Goal: Task Accomplishment & Management: Manage account settings

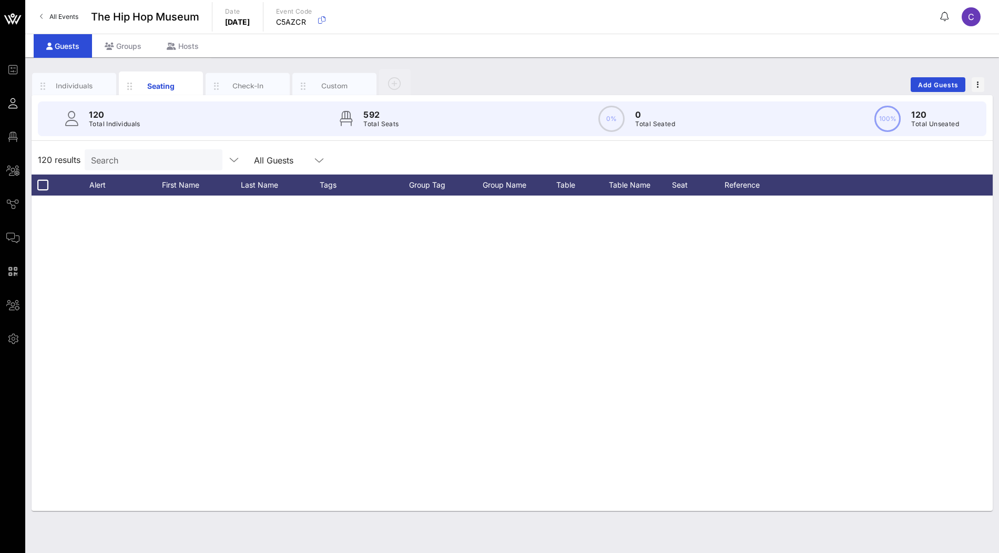
scroll to position [3219, 0]
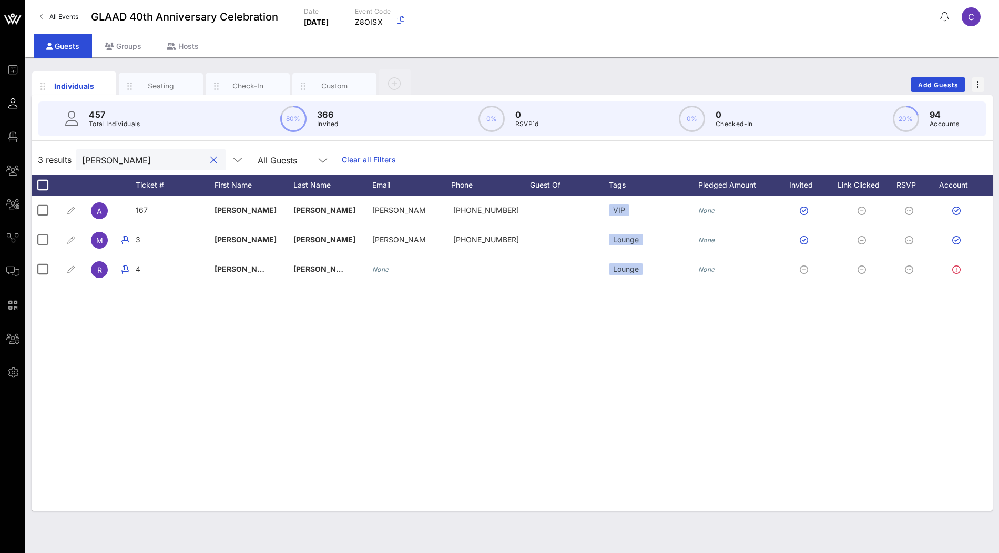
click at [150, 156] on input "adam" at bounding box center [143, 160] width 123 height 14
paste input "Don Bacigalupi"
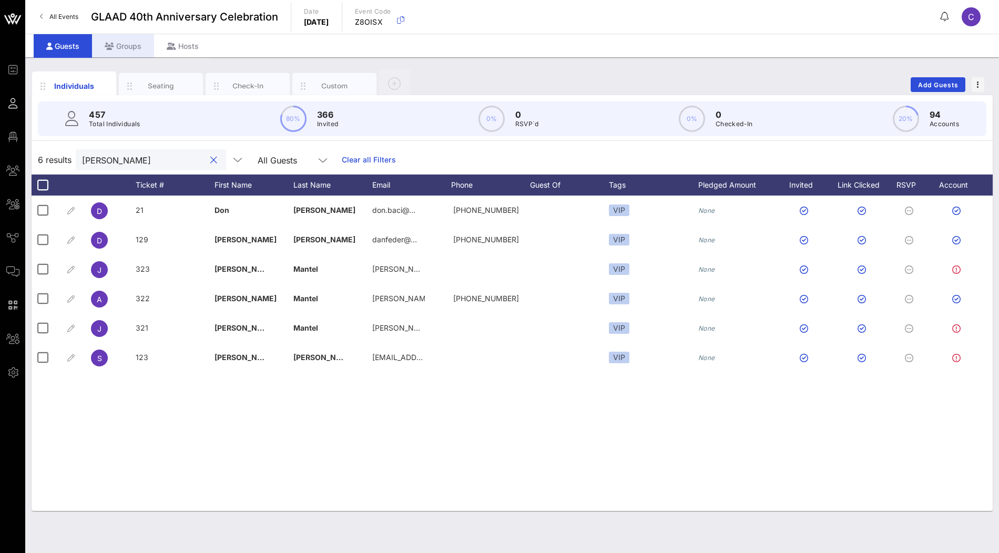
type input "Don Bacigalupi"
click at [129, 45] on div "Groups" at bounding box center [123, 46] width 62 height 24
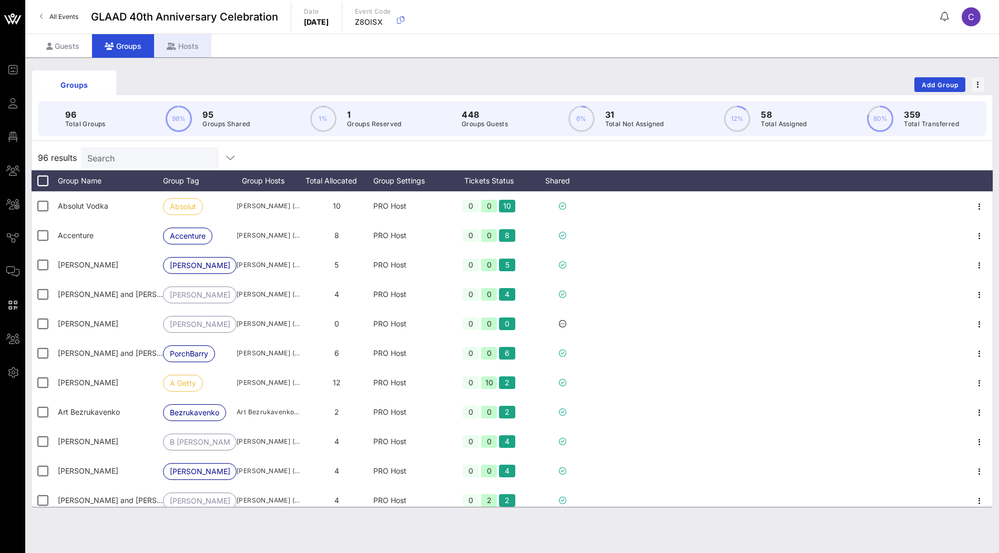
click at [187, 46] on div "Hosts" at bounding box center [182, 46] width 57 height 24
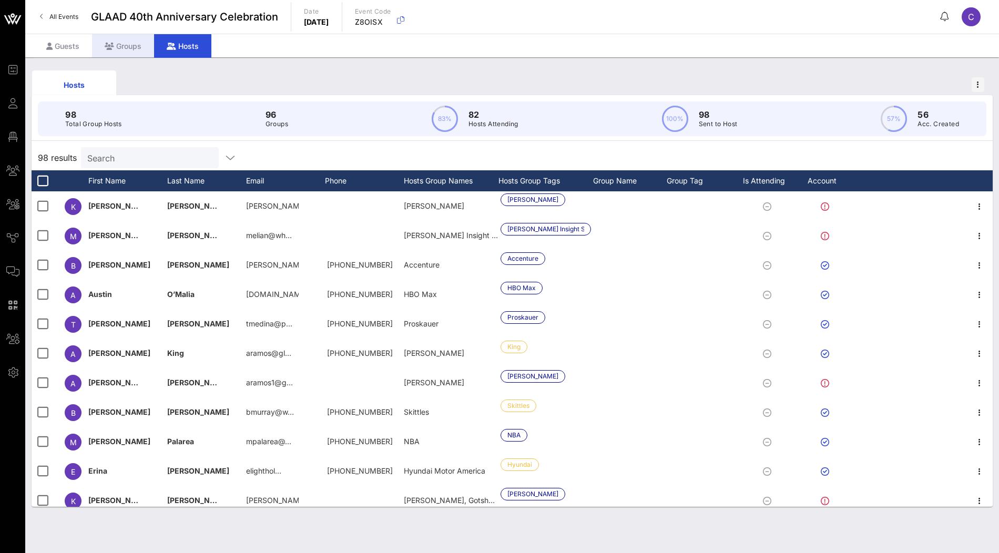
click at [132, 48] on div "Groups" at bounding box center [123, 46] width 62 height 24
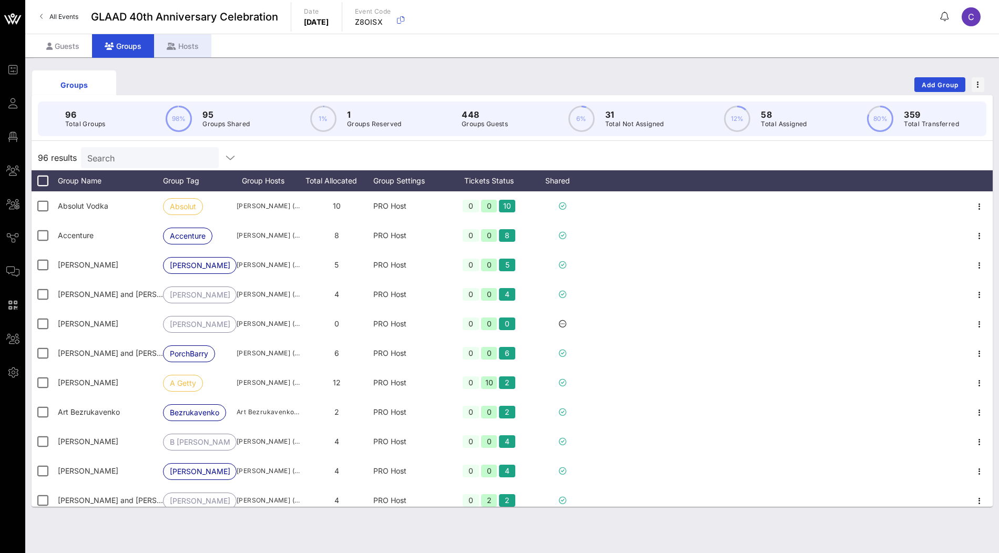
click at [178, 46] on div "Hosts" at bounding box center [182, 46] width 57 height 24
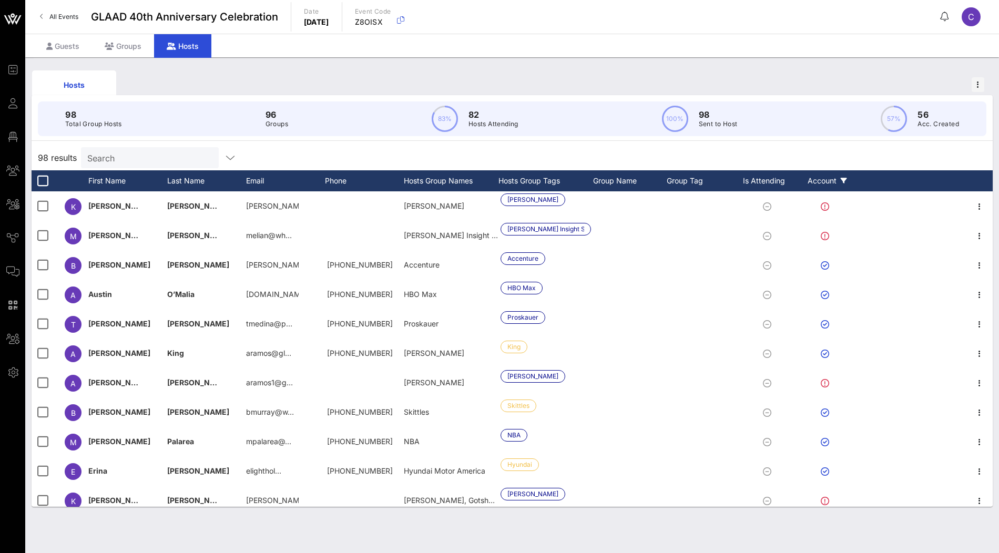
click at [826, 177] on div "Account" at bounding box center [827, 180] width 58 height 21
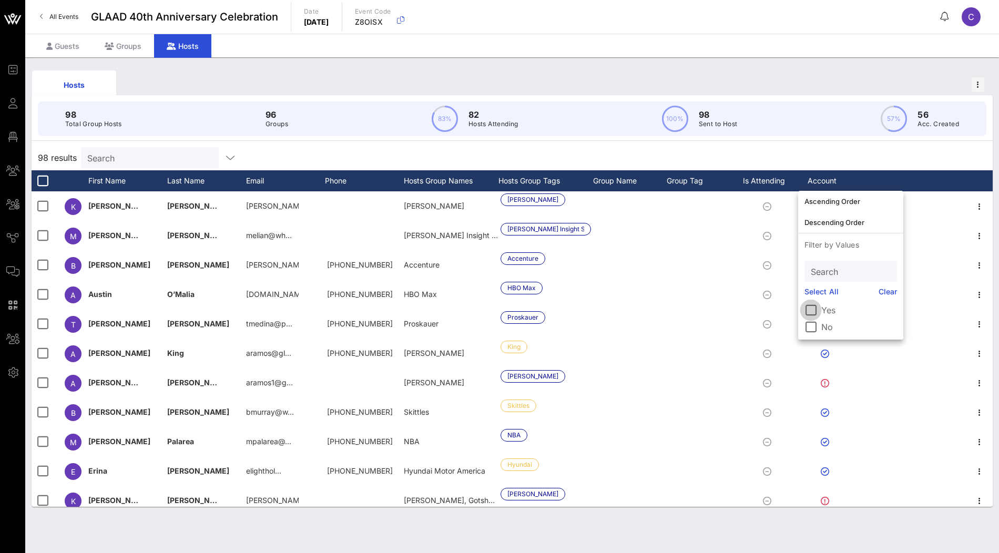
click at [819, 315] on div at bounding box center [811, 310] width 18 height 18
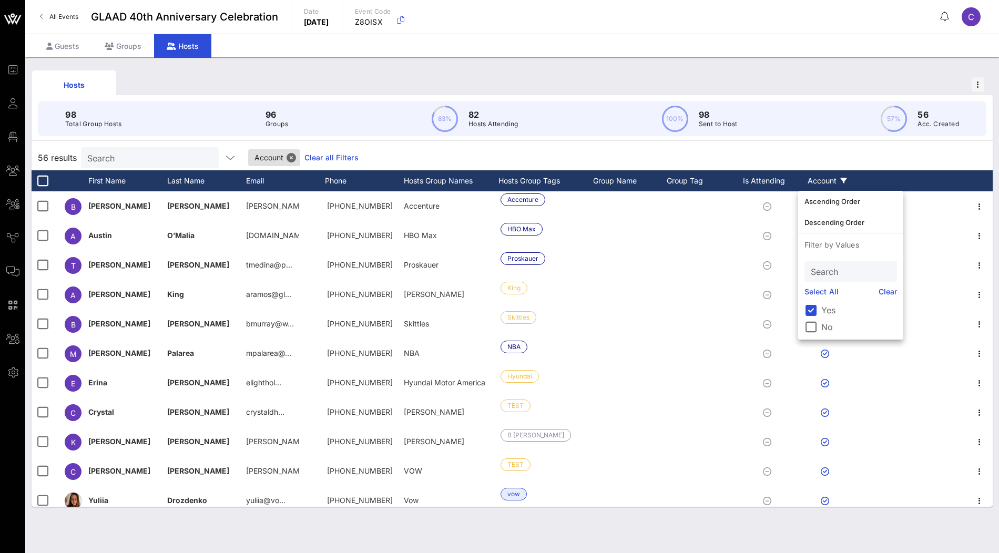
click at [817, 148] on div "56 results Search Account Clear all Filters" at bounding box center [513, 157] width 962 height 25
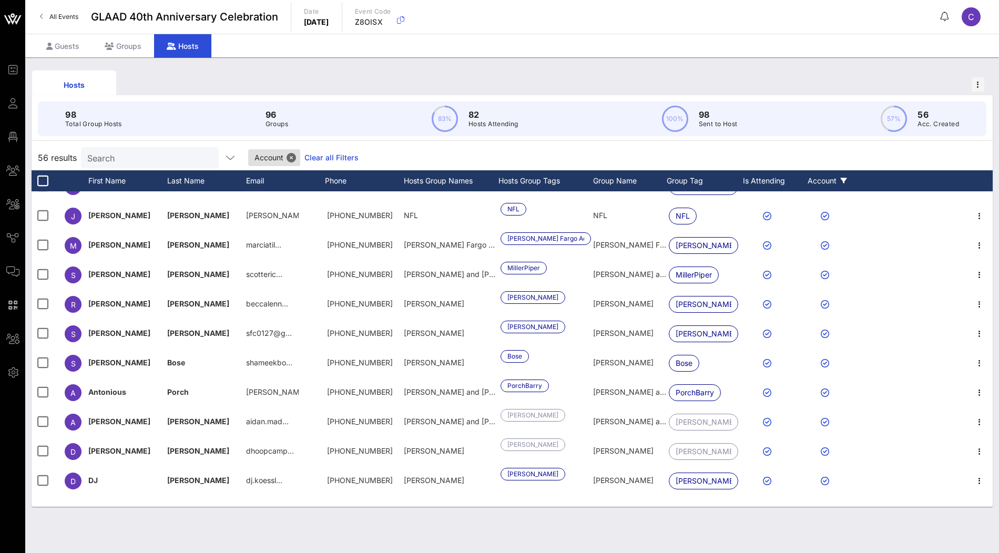
scroll to position [1334, 0]
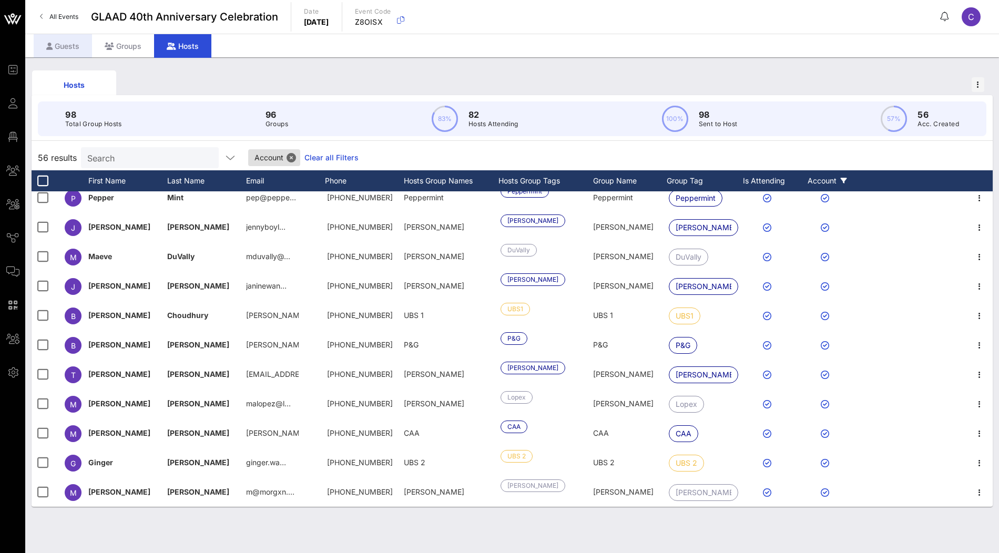
click at [77, 48] on div "Guests" at bounding box center [63, 46] width 58 height 24
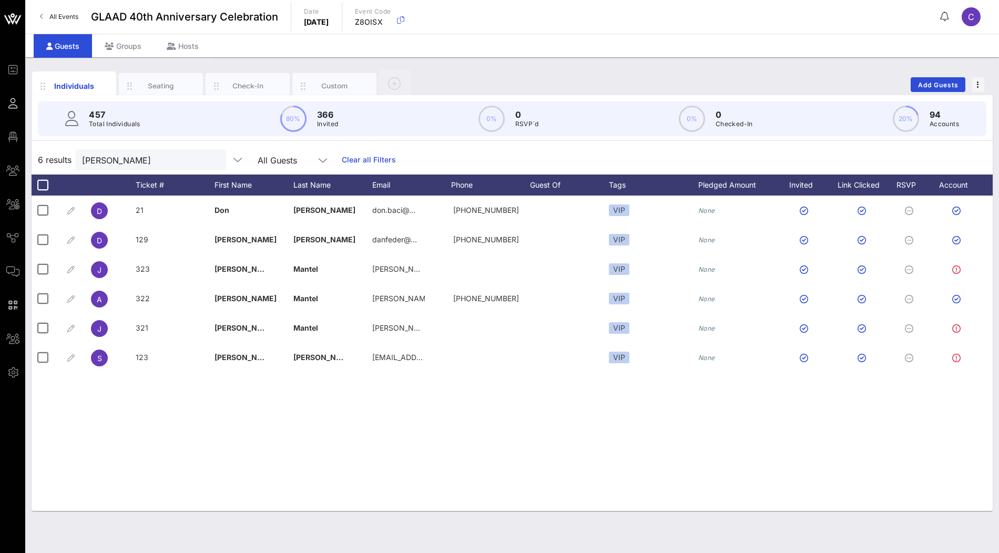
click at [353, 161] on link "Clear all Filters" at bounding box center [369, 160] width 54 height 12
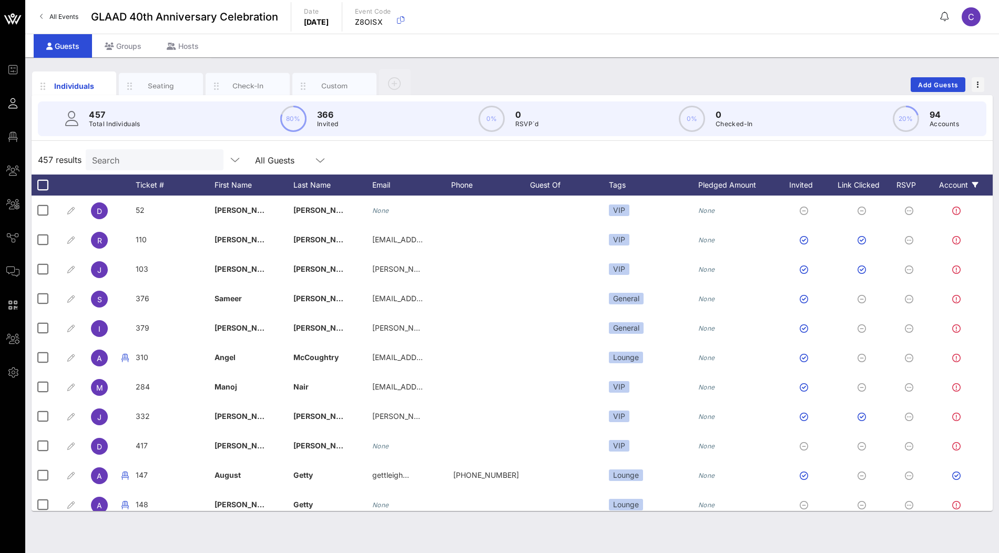
click at [954, 187] on div "Account" at bounding box center [959, 185] width 58 height 21
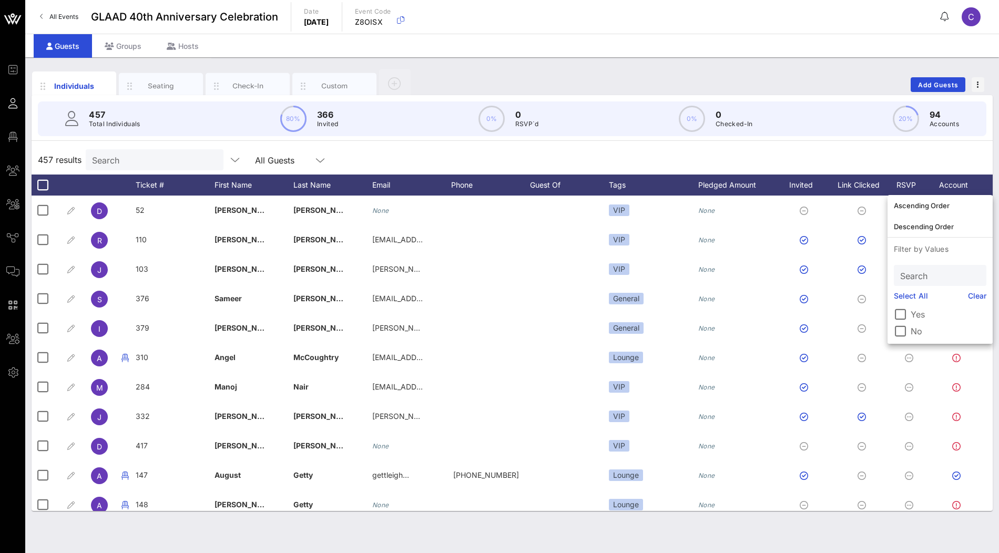
click at [920, 316] on label "Yes" at bounding box center [949, 314] width 76 height 11
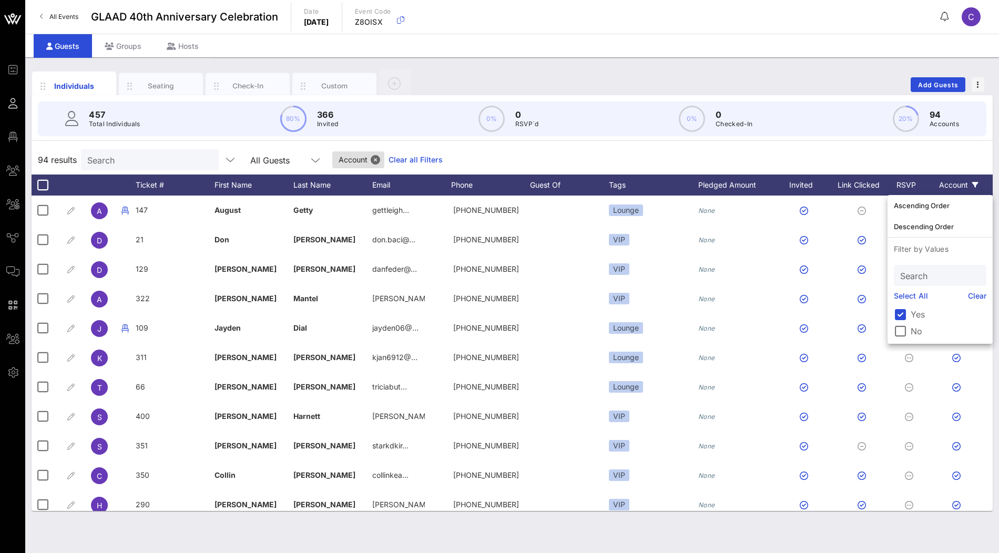
click at [787, 151] on div "94 results Search All Guests Account Clear all Filters" at bounding box center [513, 159] width 962 height 29
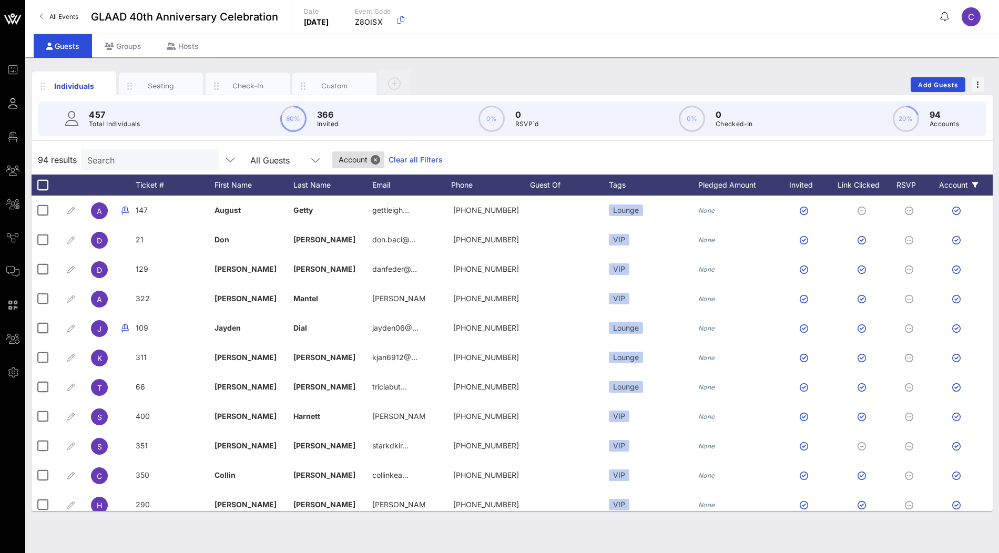
click at [954, 186] on div "Account" at bounding box center [959, 185] width 58 height 21
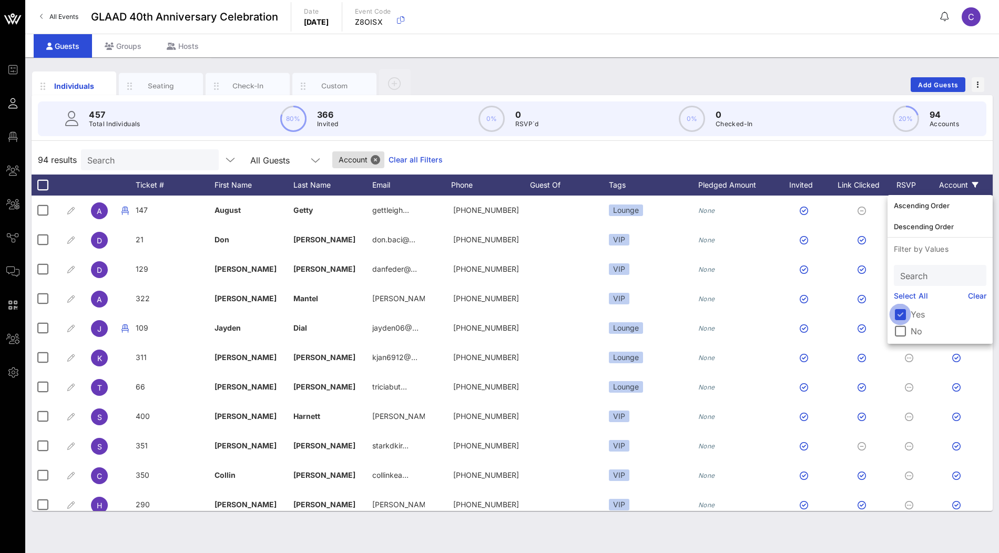
click at [904, 315] on div at bounding box center [901, 315] width 18 height 18
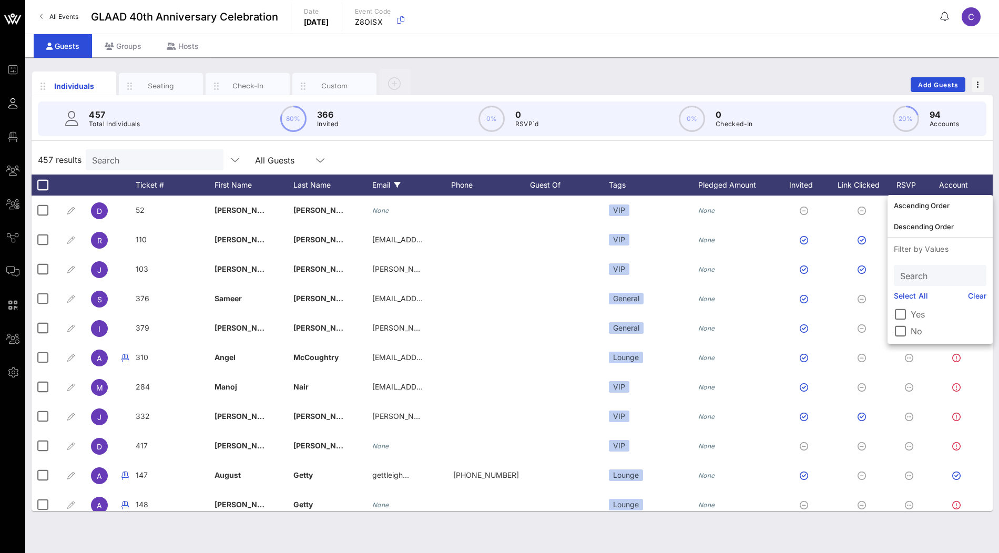
click at [395, 186] on icon at bounding box center [397, 185] width 6 height 6
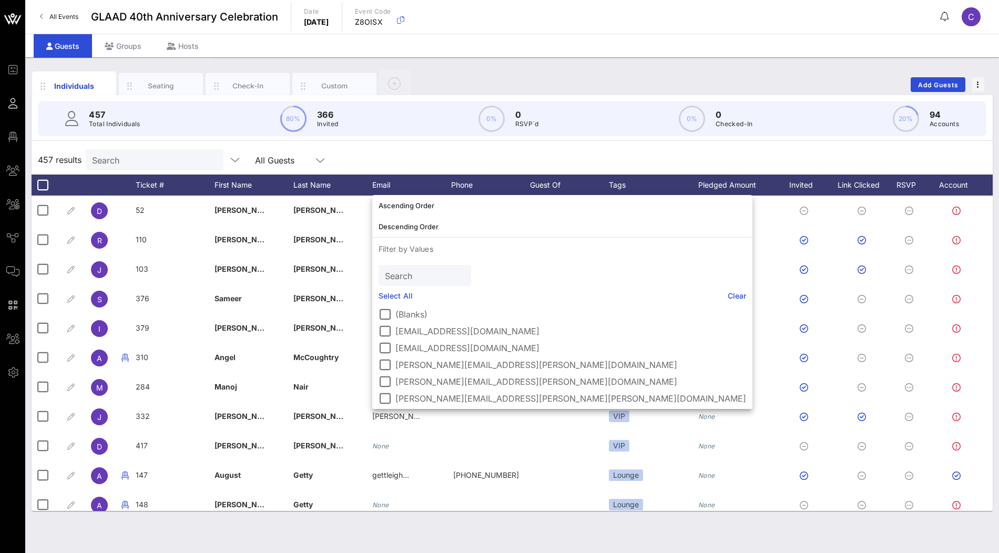
click at [398, 290] on link "Select All" at bounding box center [396, 296] width 34 height 12
click at [397, 313] on label "(Blanks)" at bounding box center [571, 314] width 351 height 11
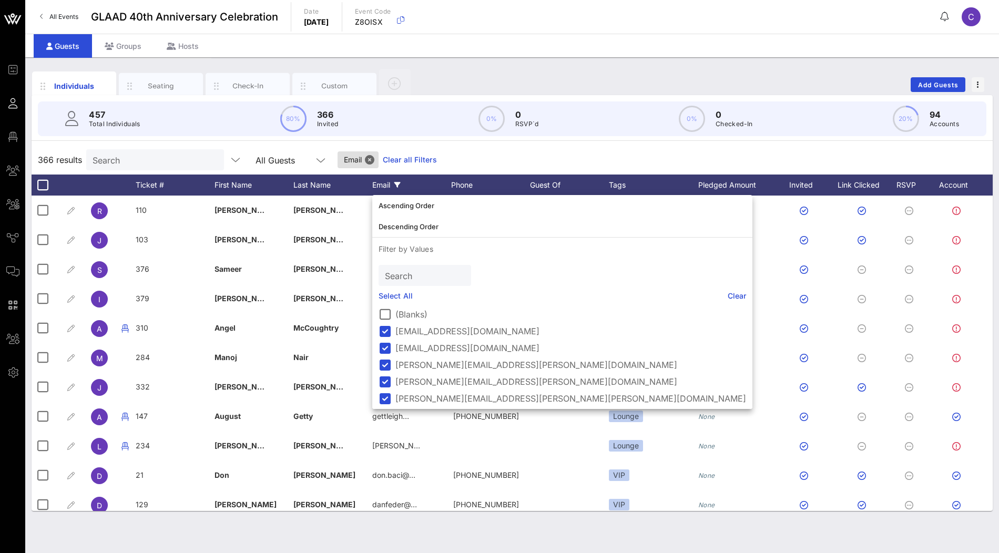
click at [500, 154] on div "366 results Search All Guests Email Clear all Filters" at bounding box center [513, 159] width 962 height 29
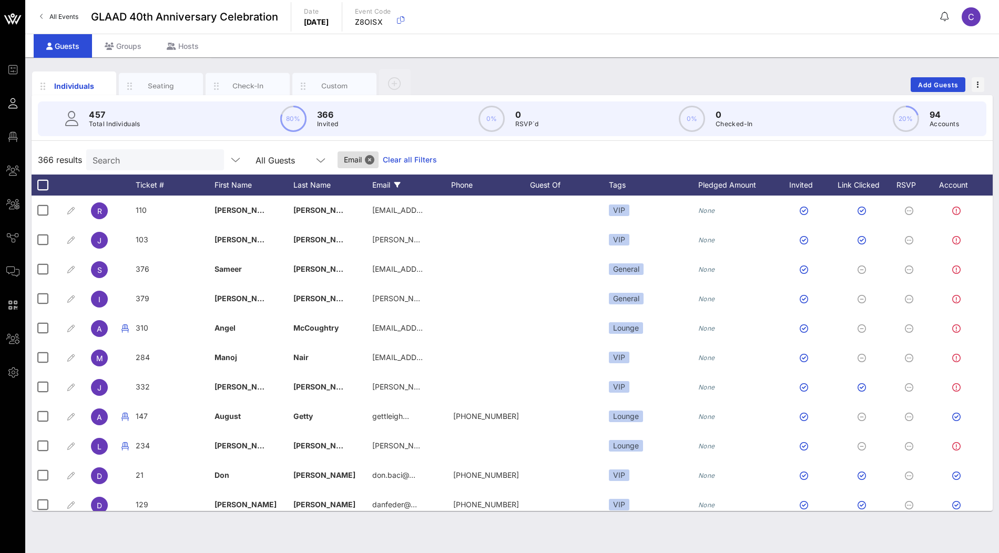
click at [383, 158] on link "Clear all Filters" at bounding box center [410, 160] width 54 height 12
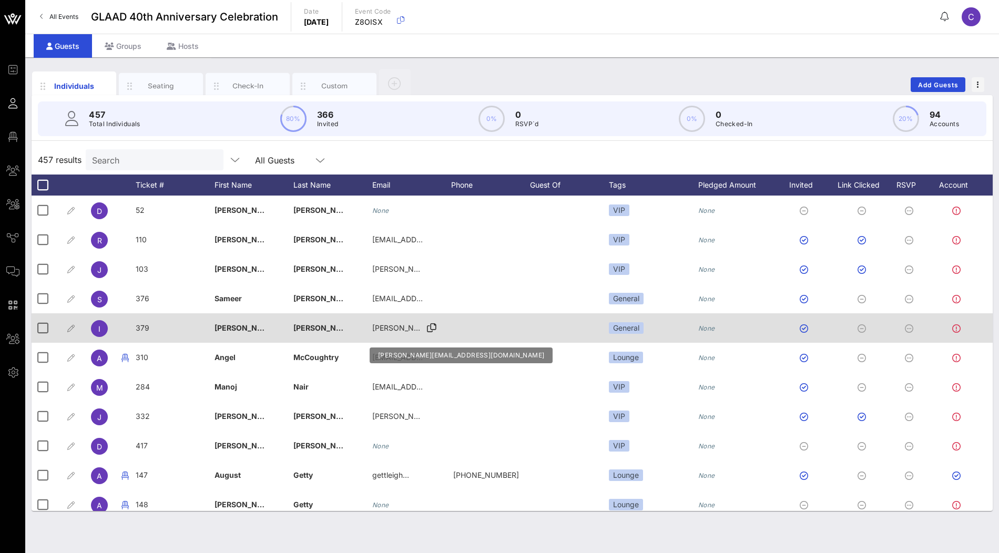
scroll to position [4, 0]
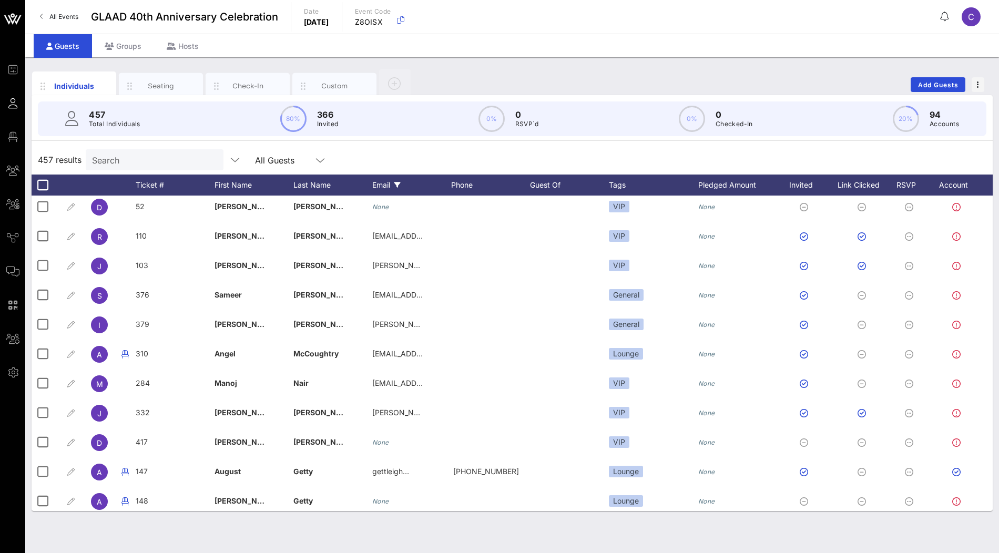
click at [404, 183] on div "Email" at bounding box center [411, 185] width 79 height 21
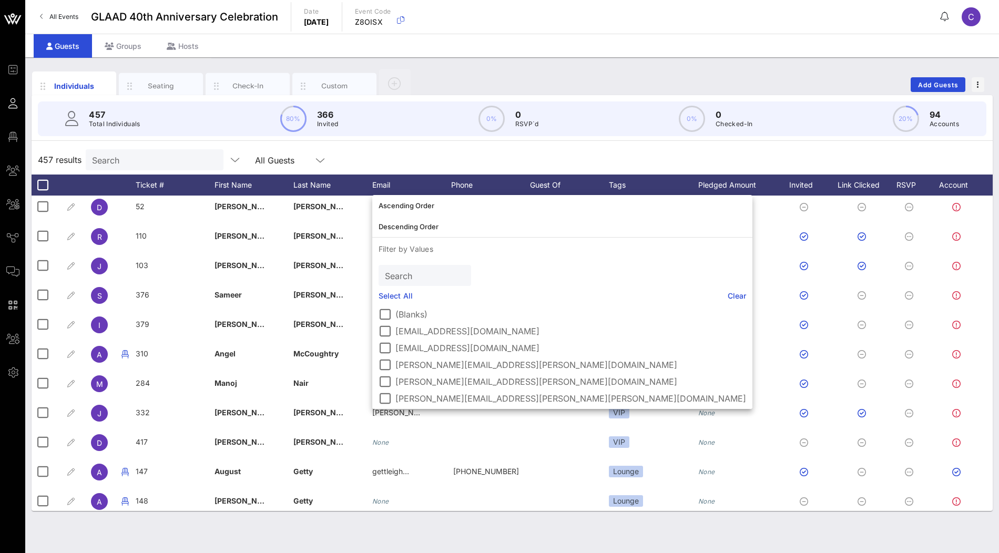
click at [401, 295] on link "Select All" at bounding box center [396, 296] width 34 height 12
click at [401, 315] on label "(Blanks)" at bounding box center [571, 314] width 351 height 11
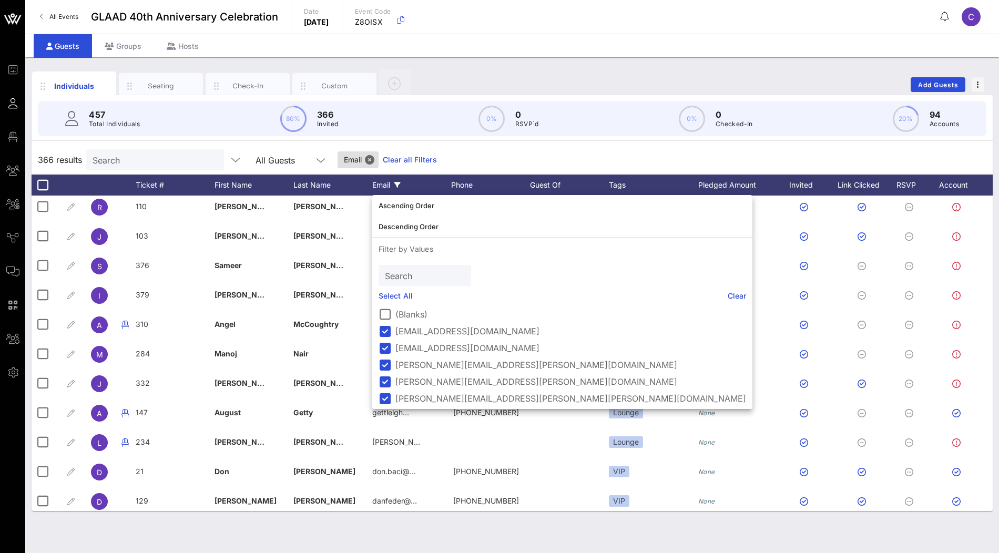
click at [402, 295] on link "Select All" at bounding box center [396, 296] width 34 height 12
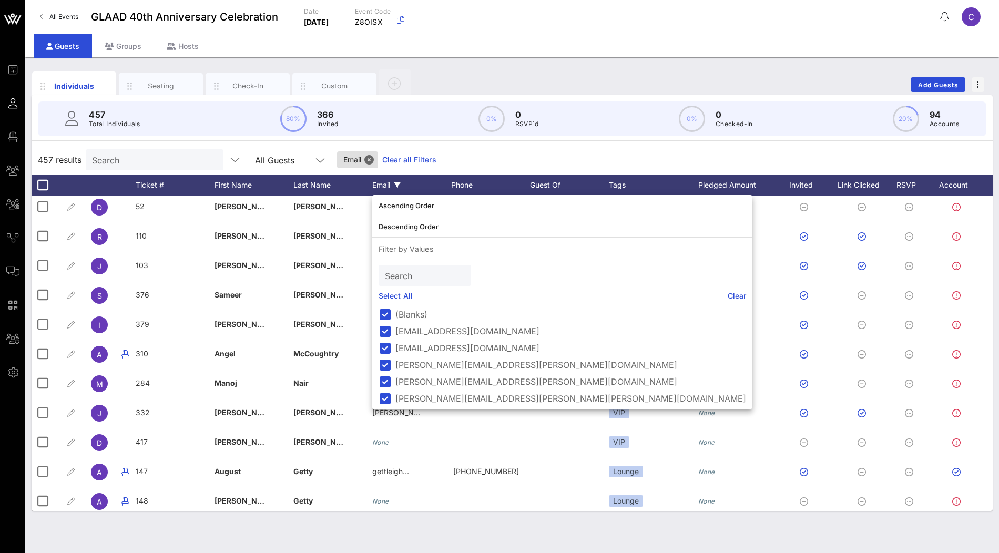
click at [728, 297] on link "Clear" at bounding box center [737, 296] width 19 height 12
click at [409, 311] on label "(Blanks)" at bounding box center [571, 314] width 351 height 11
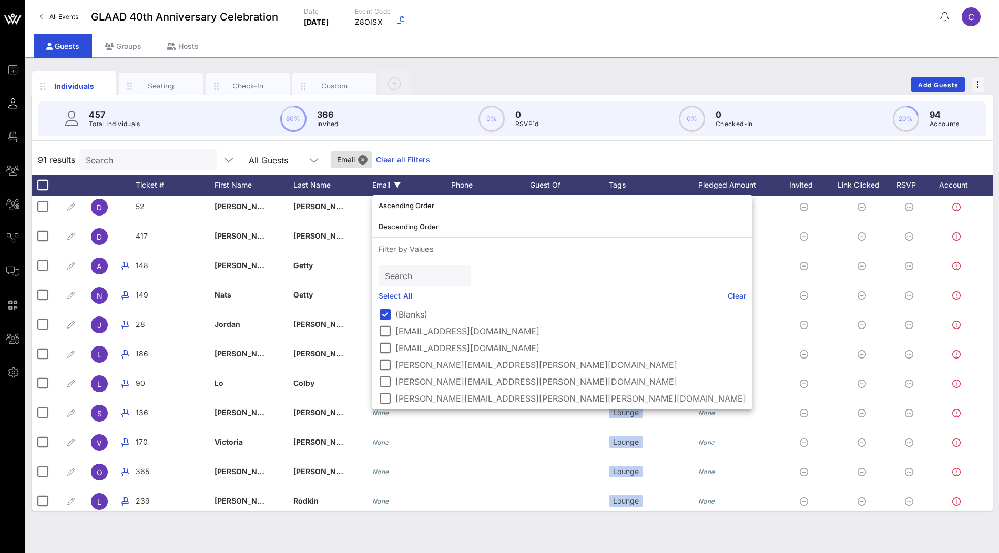
click at [557, 159] on div "91 results Search All Guests Email Clear all Filters" at bounding box center [513, 159] width 962 height 29
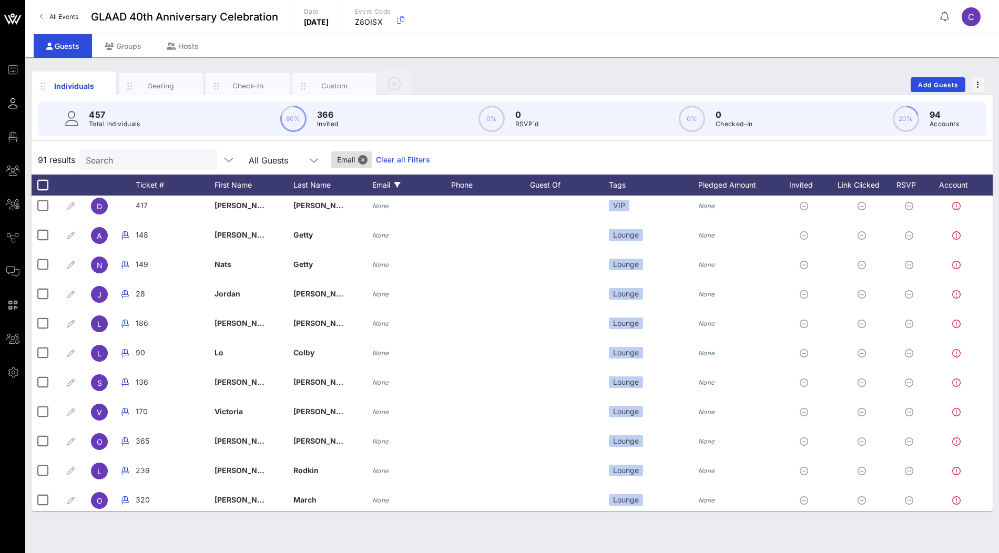
scroll to position [0, 0]
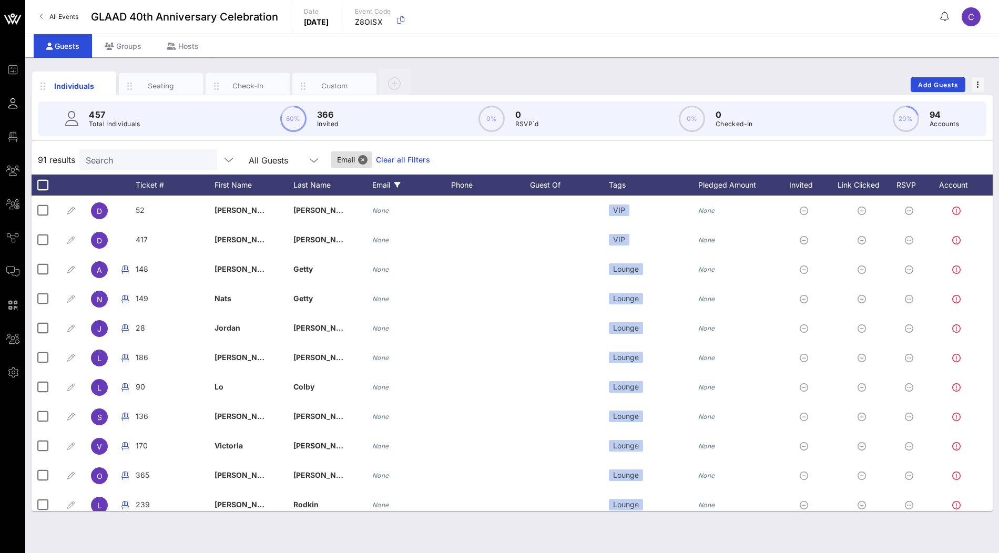
click at [388, 162] on link "Clear all Filters" at bounding box center [403, 160] width 54 height 12
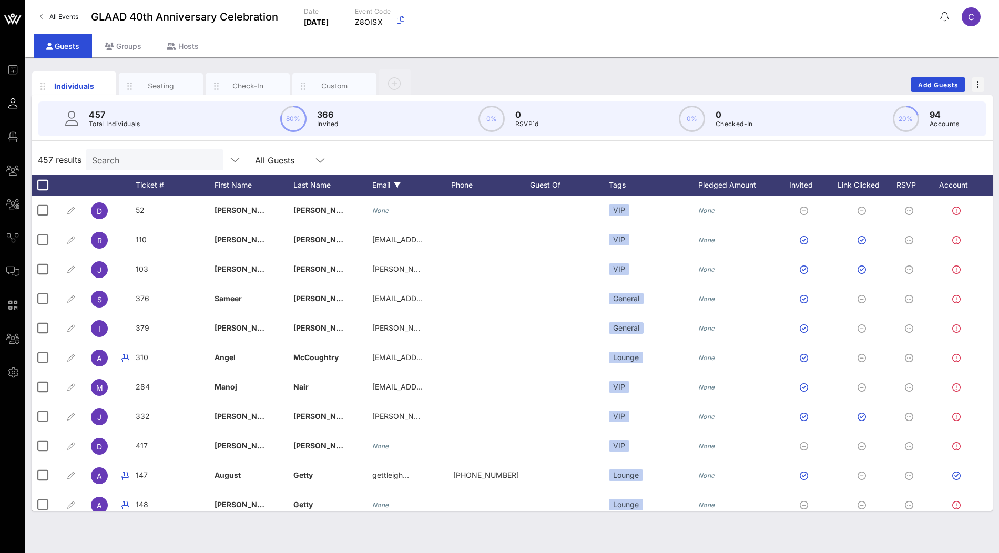
click at [387, 188] on div "Email" at bounding box center [411, 185] width 79 height 21
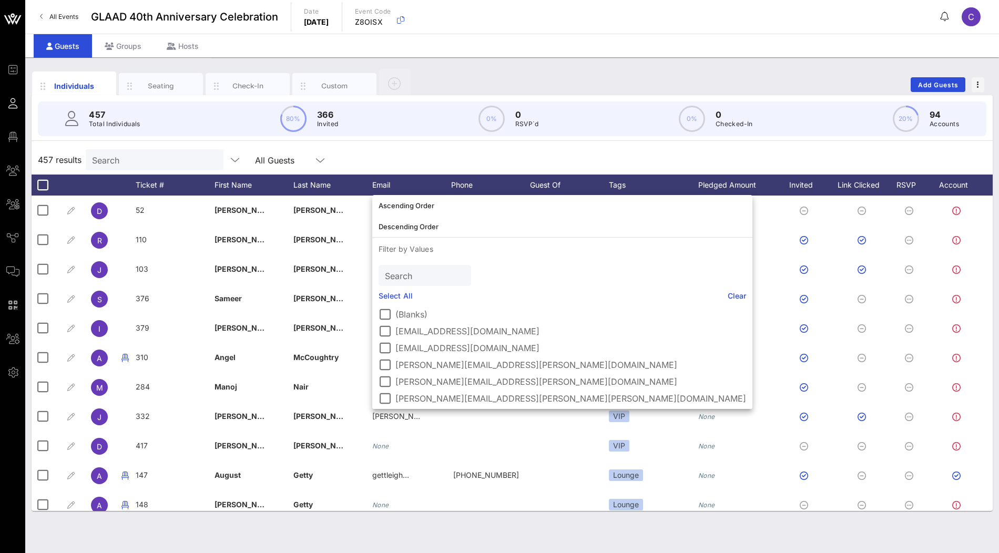
click at [399, 298] on link "Select All" at bounding box center [396, 296] width 34 height 12
click at [399, 311] on label "(Blanks)" at bounding box center [571, 314] width 351 height 11
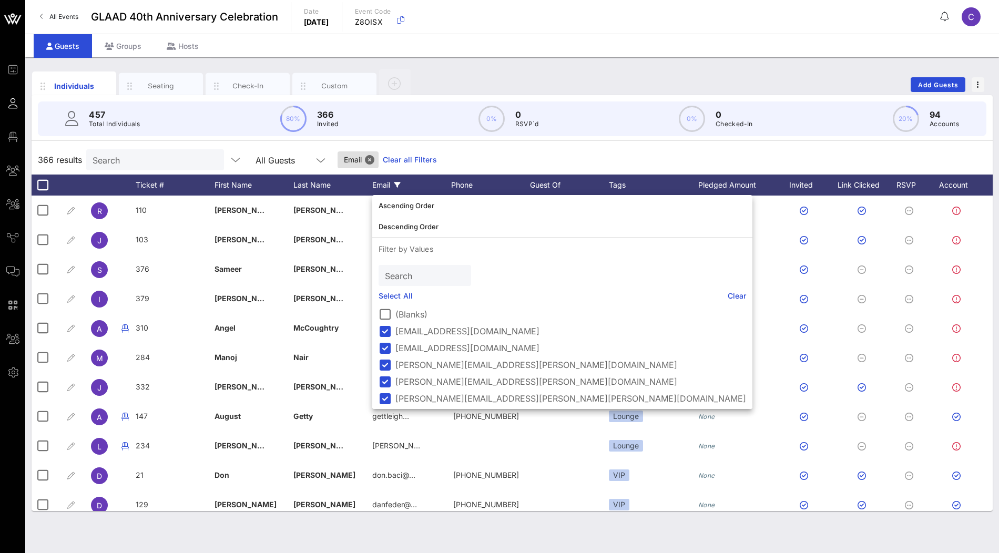
click at [587, 148] on div "366 results Search All Guests Email Clear all Filters" at bounding box center [513, 159] width 962 height 29
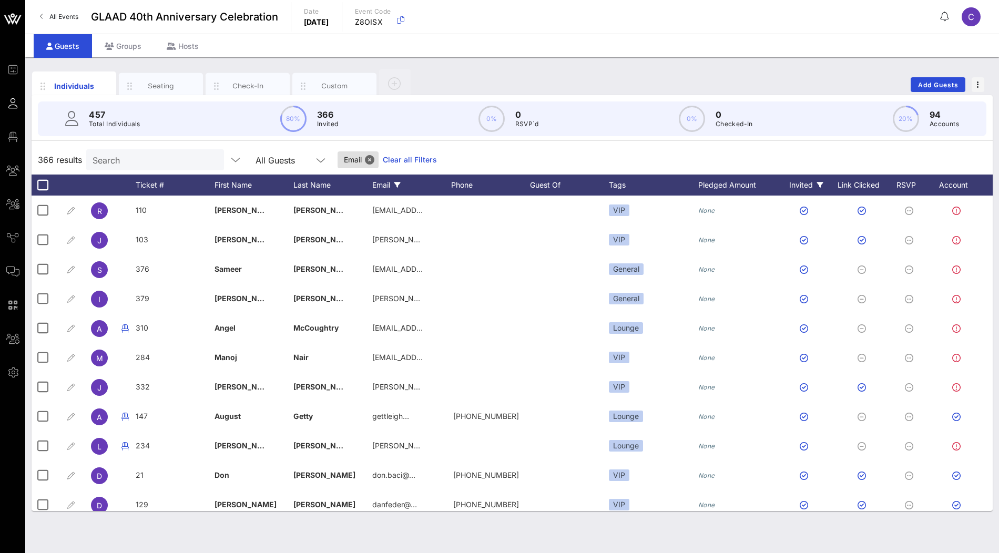
click at [815, 191] on div "Invited" at bounding box center [806, 185] width 58 height 21
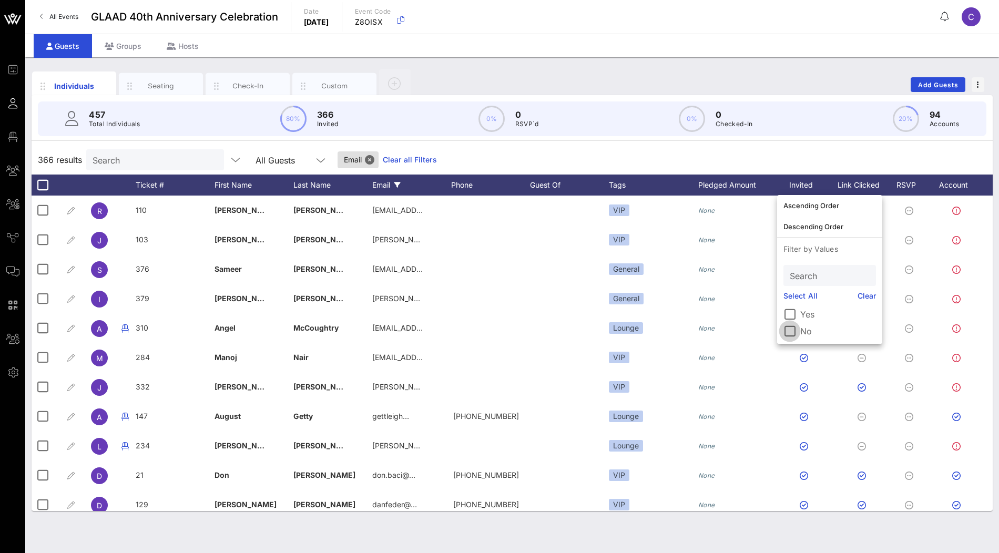
click at [797, 330] on div at bounding box center [790, 331] width 18 height 18
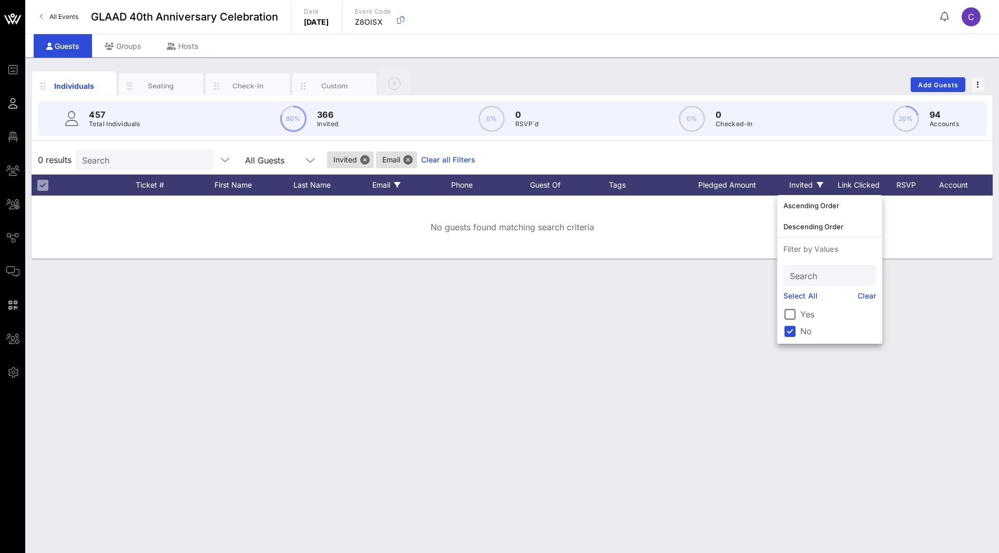
click at [756, 159] on div "0 results Search All Guests Invited Email Clear all Filters" at bounding box center [513, 159] width 962 height 29
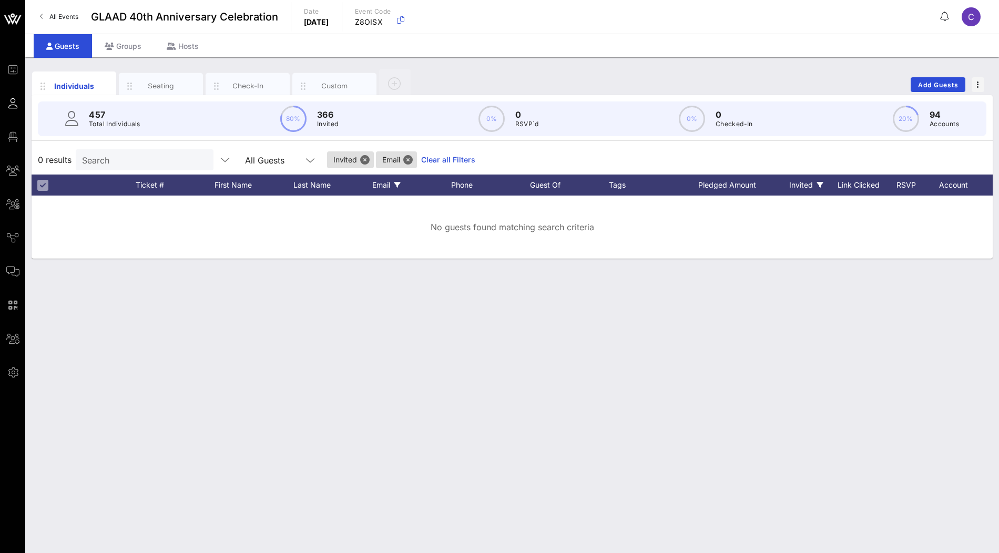
click at [425, 155] on link "Clear all Filters" at bounding box center [448, 160] width 54 height 12
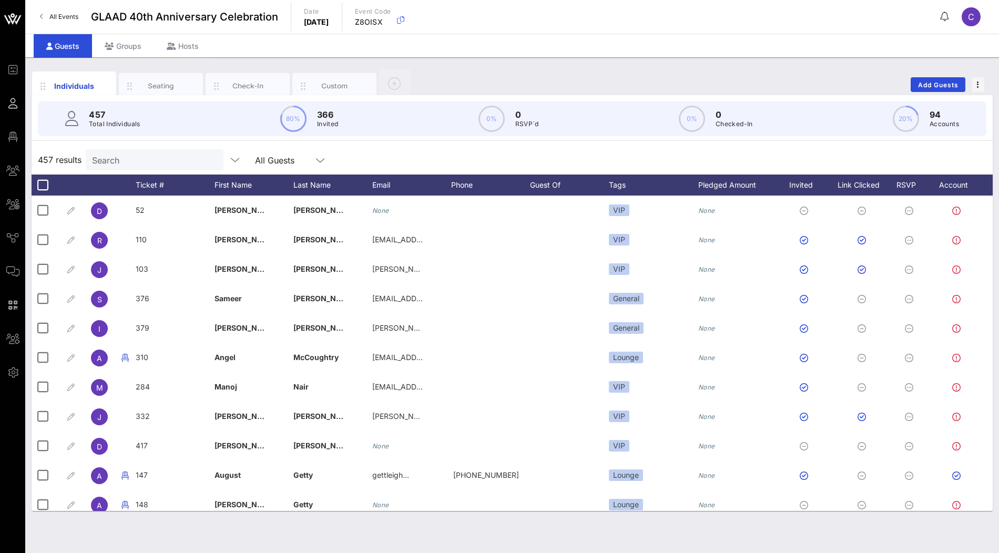
click at [160, 163] on input "Search" at bounding box center [153, 160] width 123 height 14
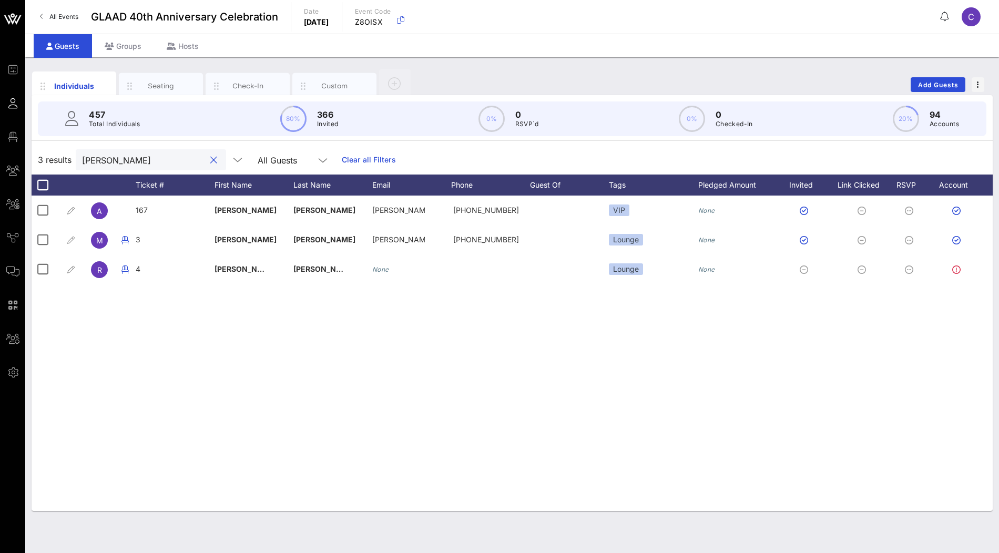
type input "adam"
click at [342, 162] on link "Clear all Filters" at bounding box center [369, 160] width 54 height 12
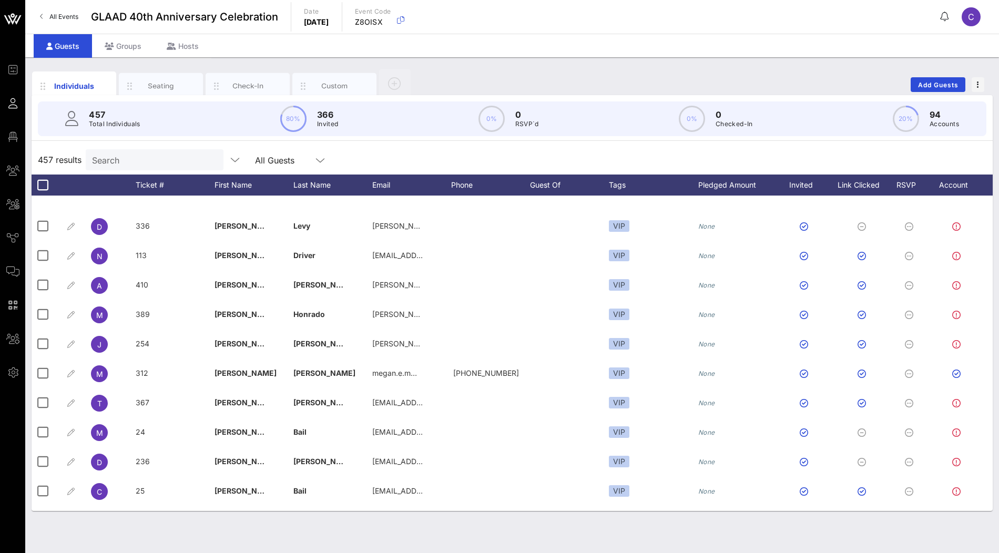
scroll to position [7054, 0]
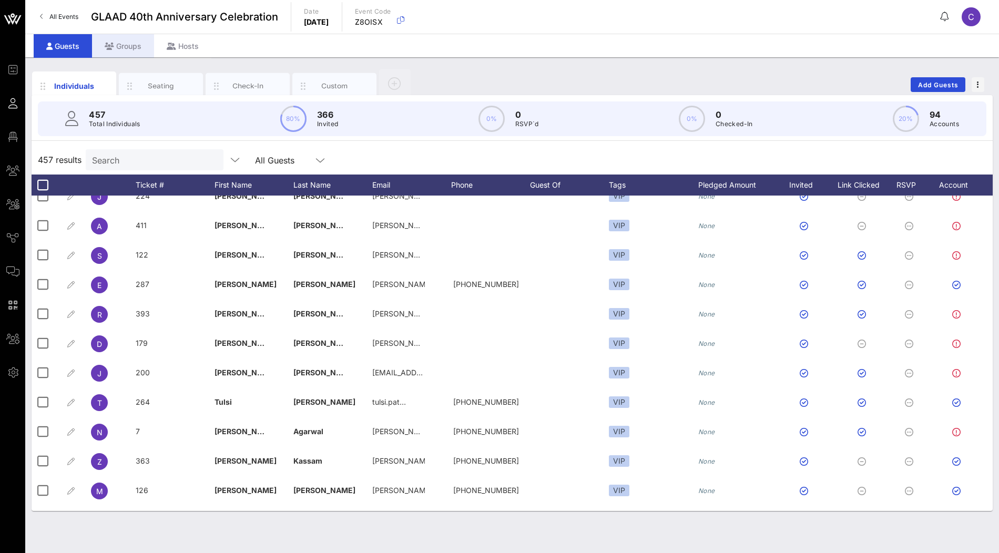
click at [133, 43] on div "Groups" at bounding box center [123, 46] width 62 height 24
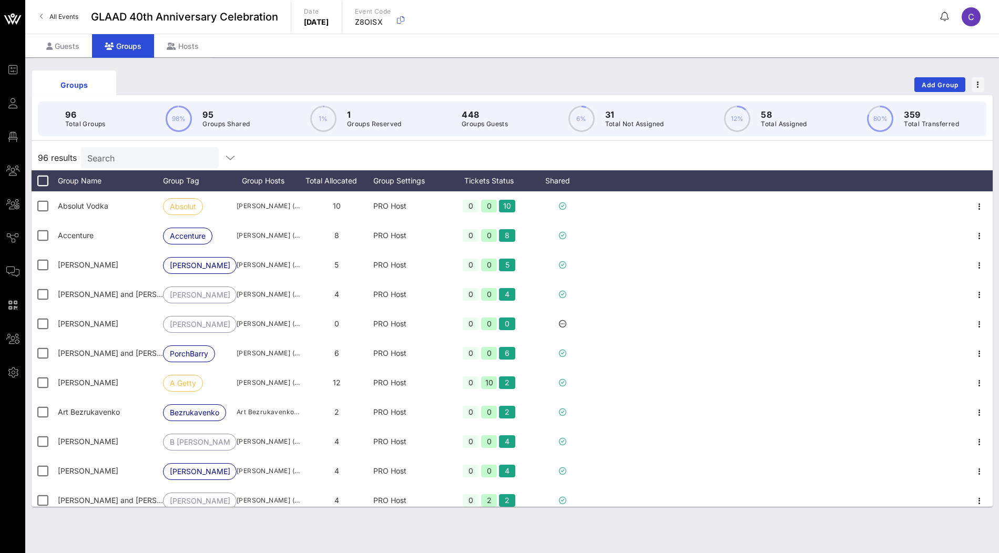
click at [175, 157] on input "Search" at bounding box center [148, 158] width 123 height 14
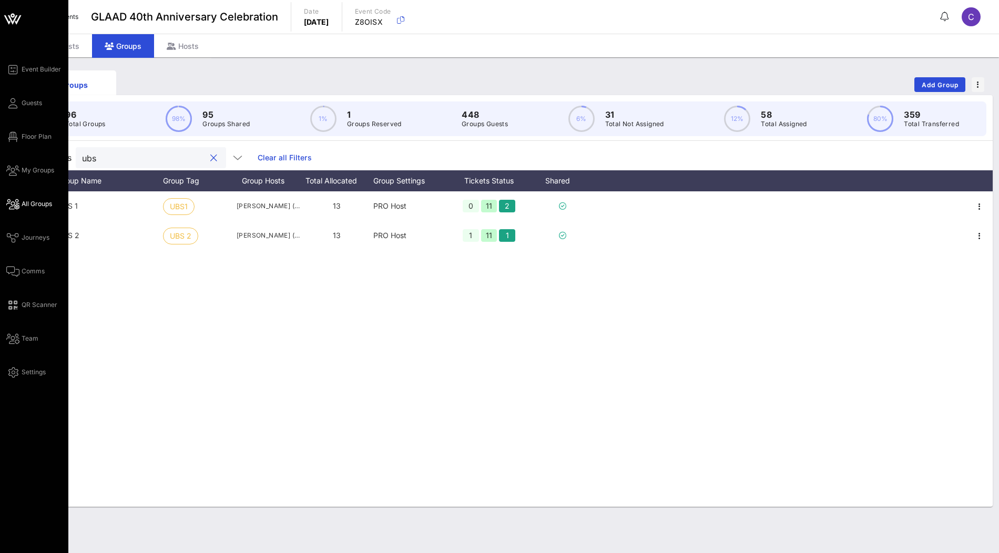
type input "ubs"
click at [22, 203] on span "All Groups" at bounding box center [37, 203] width 31 height 9
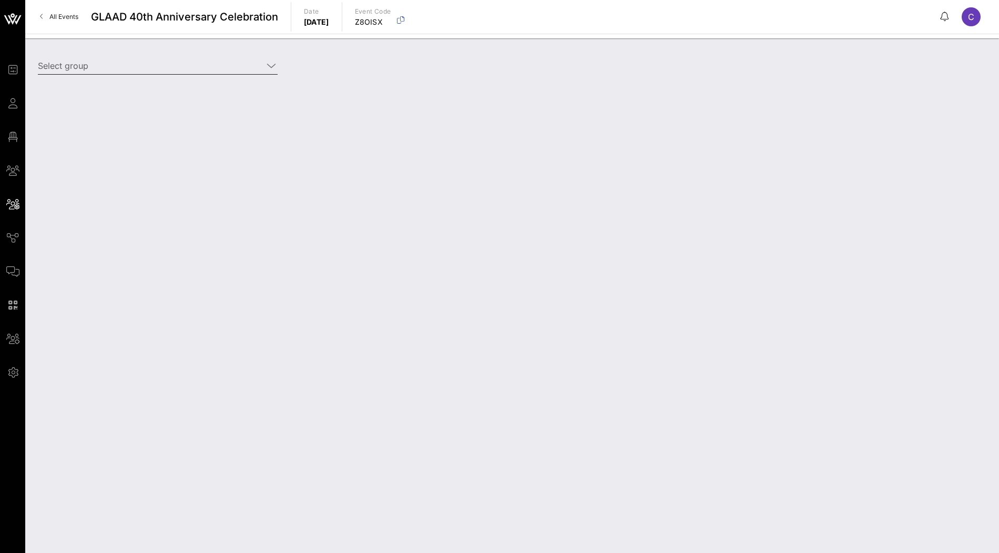
click at [156, 64] on input "Select group" at bounding box center [150, 65] width 225 height 17
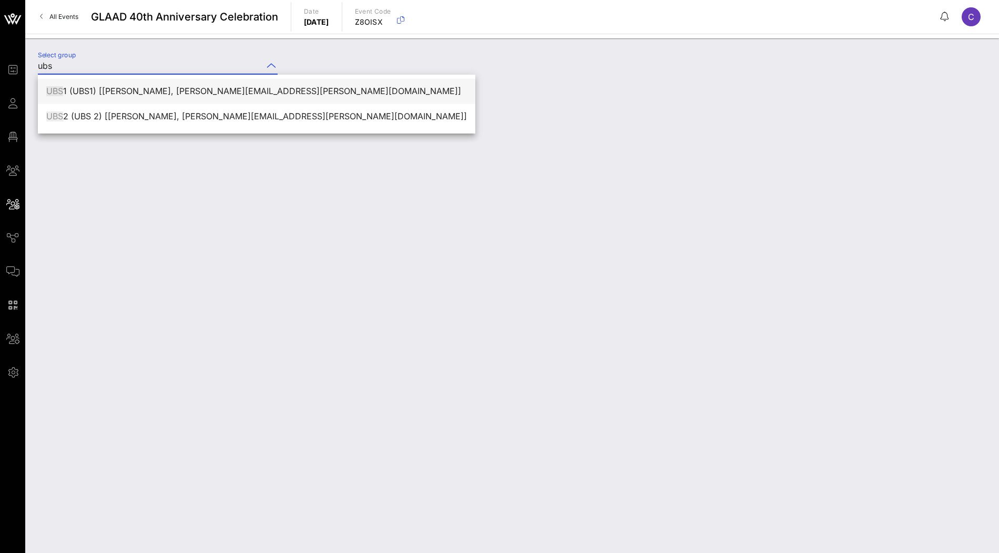
click at [131, 89] on div "UBS 1 (UBS1) [Bushra Choudhury, bushra.choudhury@ubs.com]" at bounding box center [256, 91] width 421 height 10
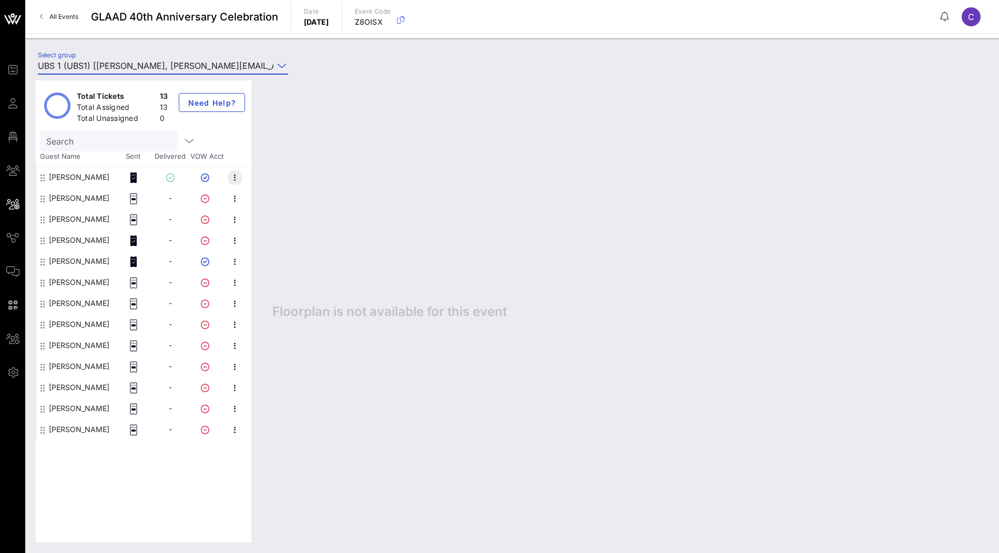
type input "UBS 1 (UBS1) [Bushra Choudhury, bushra.choudhury@ubs.com]"
click at [229, 179] on icon "button" at bounding box center [235, 177] width 13 height 13
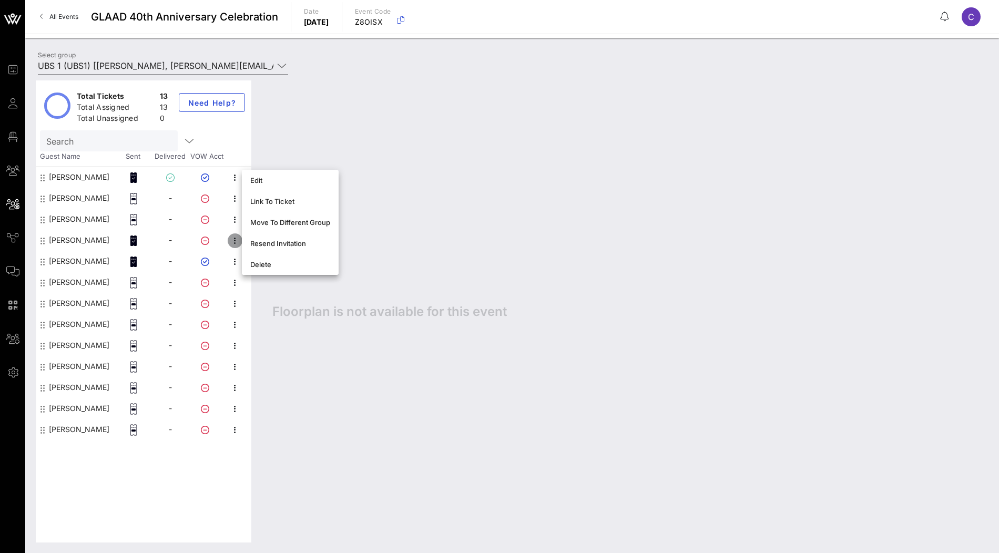
click at [235, 239] on icon "button" at bounding box center [235, 241] width 13 height 13
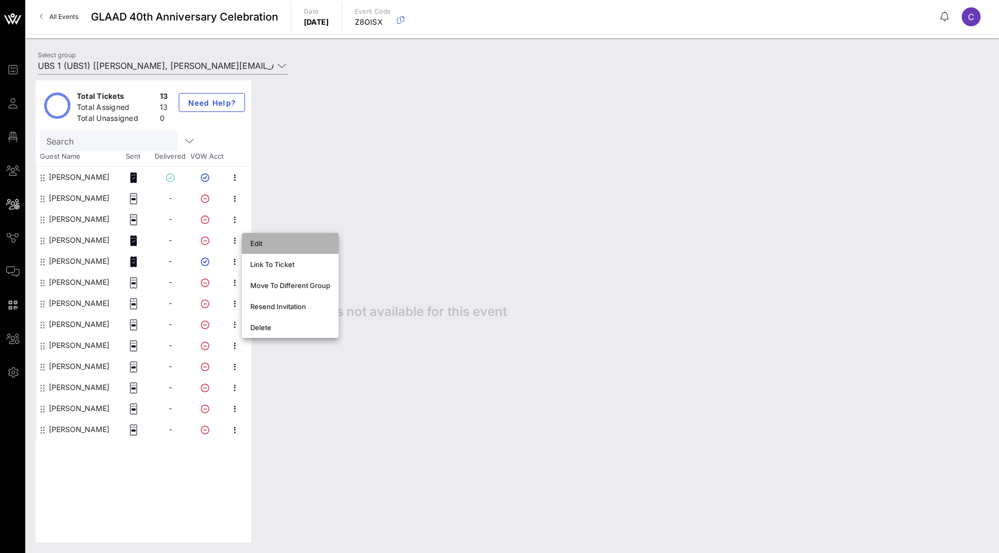
click at [252, 239] on div "Edit" at bounding box center [290, 243] width 80 height 8
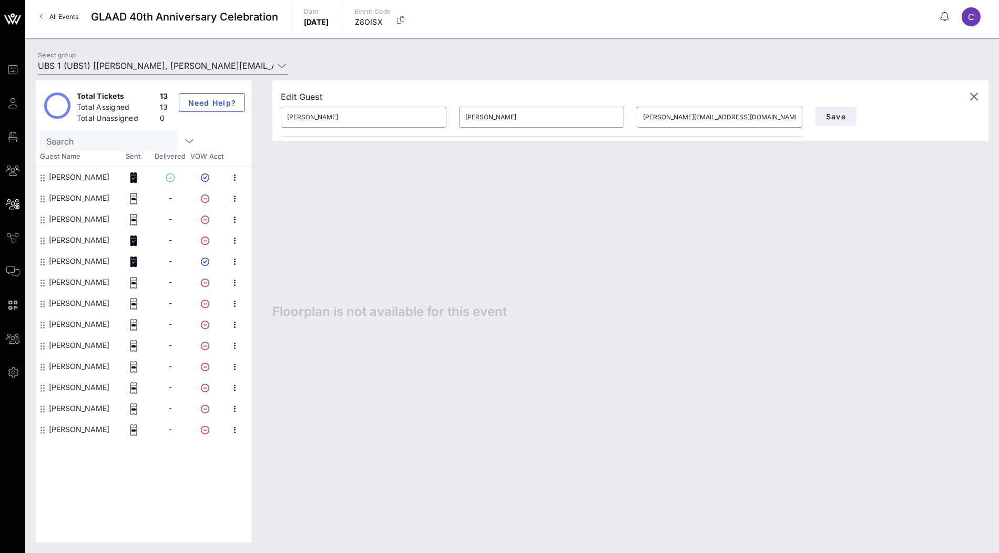
click at [338, 236] on div "Edit Guest ​ J Mills ​ Pierre ​ j.mills-pierre@ubs.com Save Floorplan is not av…" at bounding box center [625, 311] width 727 height 462
click at [230, 325] on icon "button" at bounding box center [235, 325] width 13 height 13
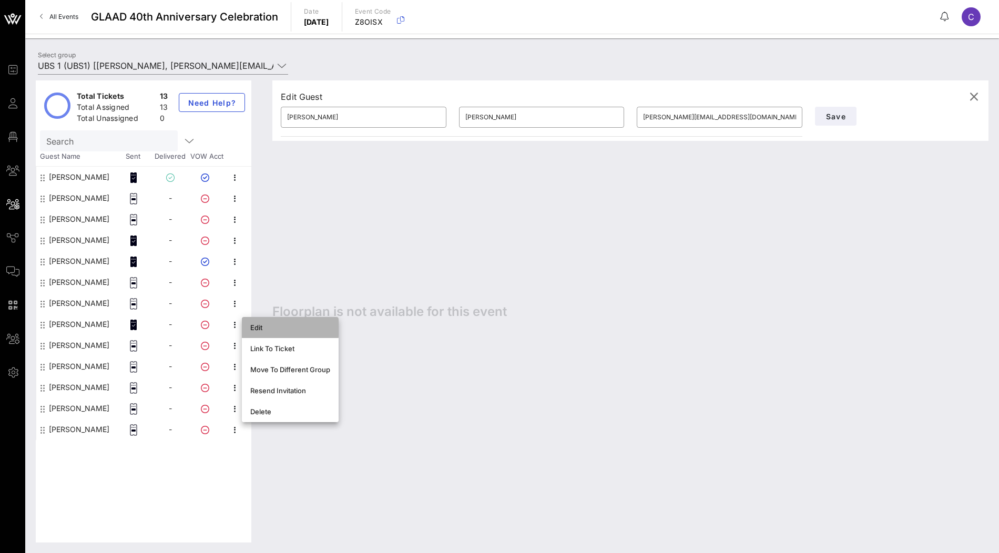
click at [256, 326] on div "Edit" at bounding box center [290, 327] width 80 height 8
type input "Rajas"
type input "Desai"
type input "rajas.desai@ubs.com"
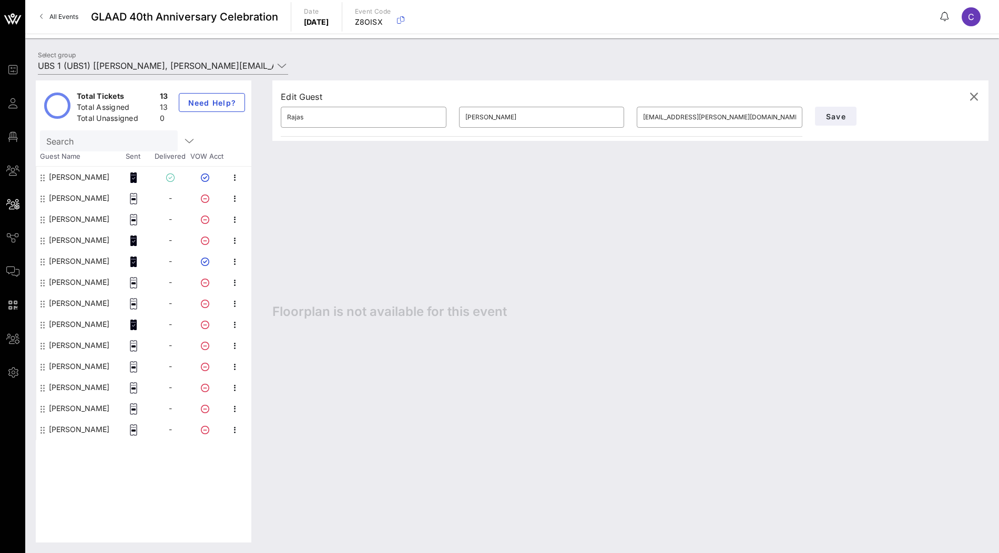
click at [306, 257] on div "Edit Guest ​ Rajas ​ Desai ​ rajas.desai@ubs.com Save Floorplan is not availabl…" at bounding box center [625, 311] width 727 height 462
click at [79, 326] on div "Rajas Desai" at bounding box center [79, 324] width 60 height 21
click at [832, 122] on button "Save" at bounding box center [836, 116] width 42 height 19
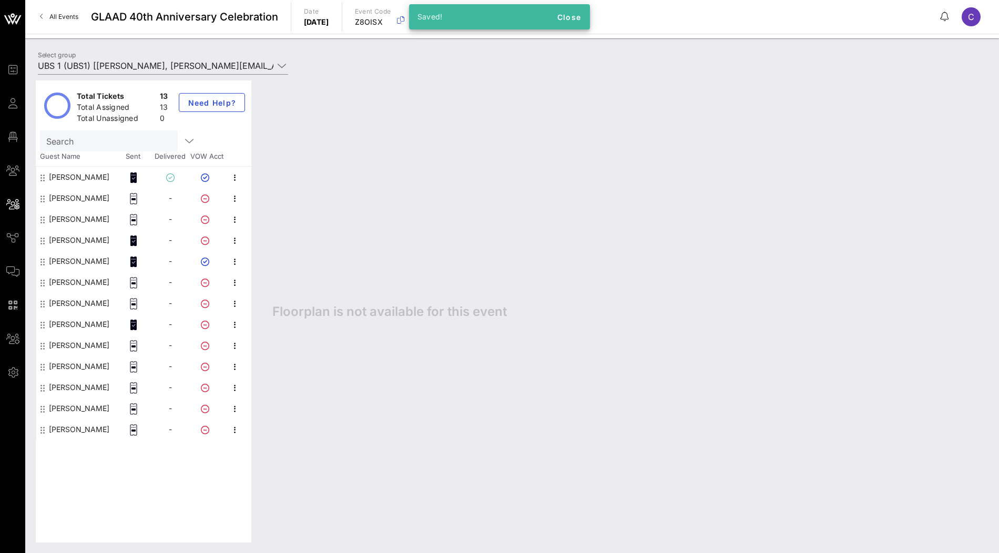
click at [62, 327] on div "Rajas Desai" at bounding box center [79, 324] width 60 height 21
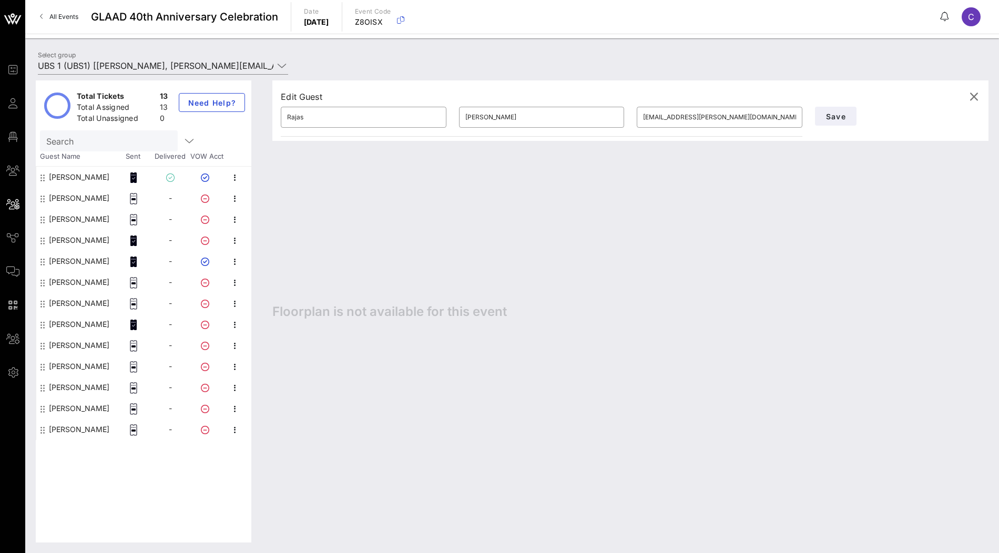
click at [79, 261] on div "Mariam Adams" at bounding box center [79, 261] width 60 height 21
type input "Mariam"
type input "Adams"
type input "mariam.adams@ubs.com"
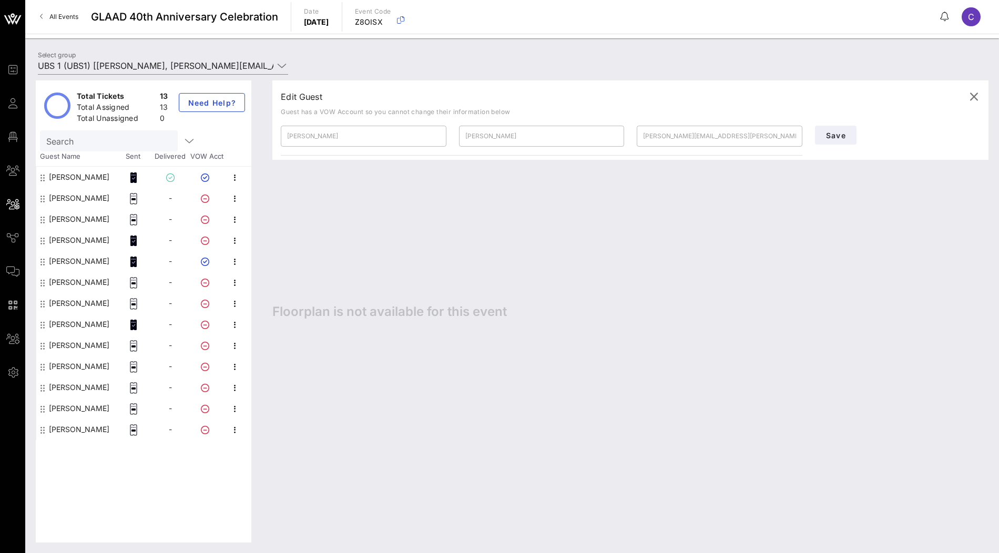
click at [77, 321] on div "Rajas Desai" at bounding box center [79, 324] width 60 height 21
type input "Rajas"
type input "Desai"
type input "rajas.desai@ubs.com"
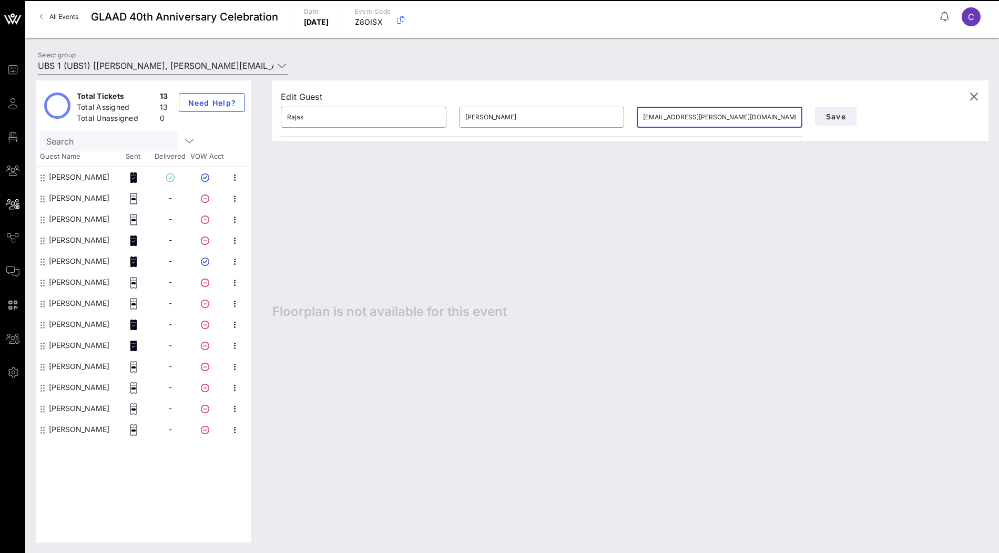
click at [744, 121] on input "rajas.desai@ubs.com" at bounding box center [719, 117] width 153 height 17
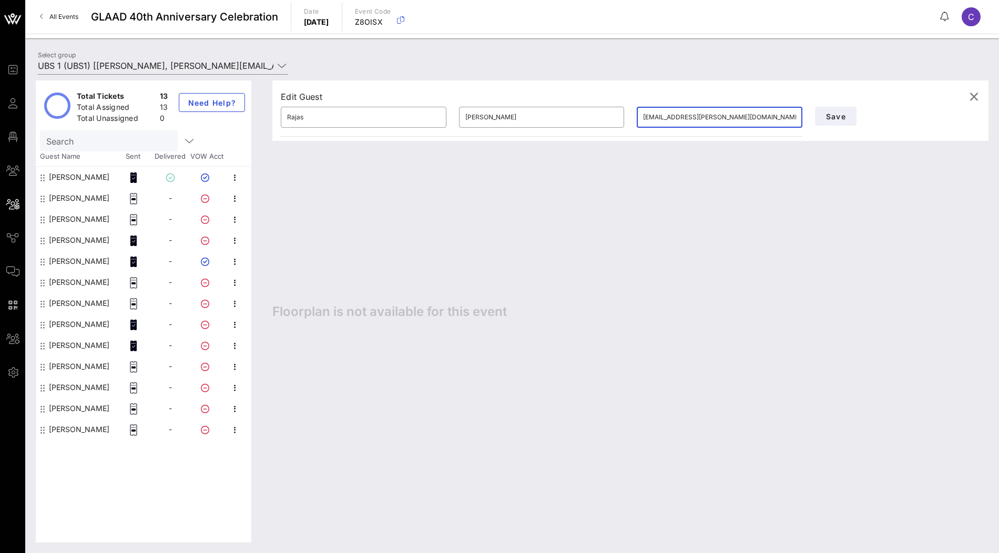
click at [597, 289] on div "Edit Guest ​ Rajas ​ Desai ​ rajas.desai@ubs.com Save Floorplan is not availabl…" at bounding box center [625, 311] width 727 height 462
click at [401, 377] on div "Edit Guest ​ Rajas ​ Desai ​ rajas.desai@ubs.com Save Floorplan is not availabl…" at bounding box center [625, 311] width 727 height 462
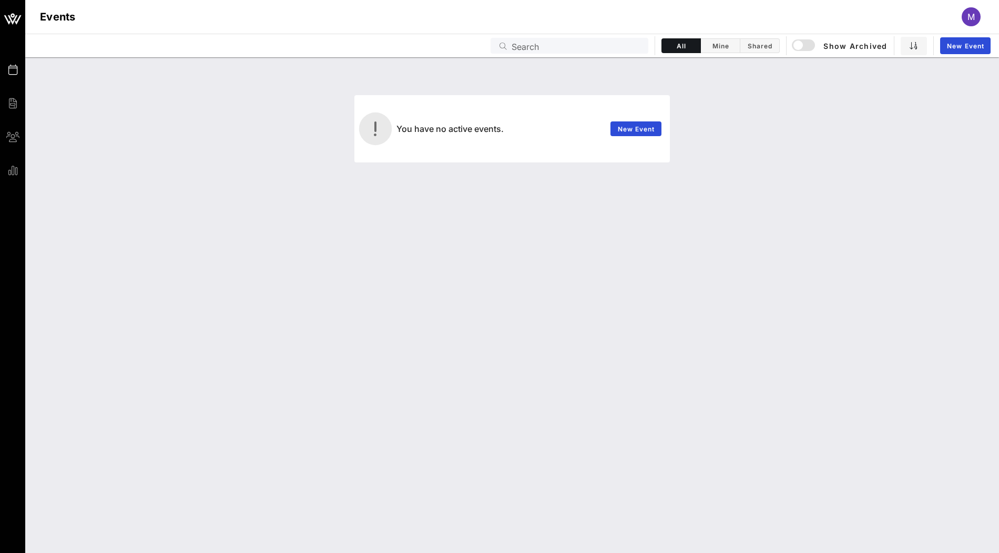
click at [979, 23] on div "M" at bounding box center [971, 16] width 19 height 19
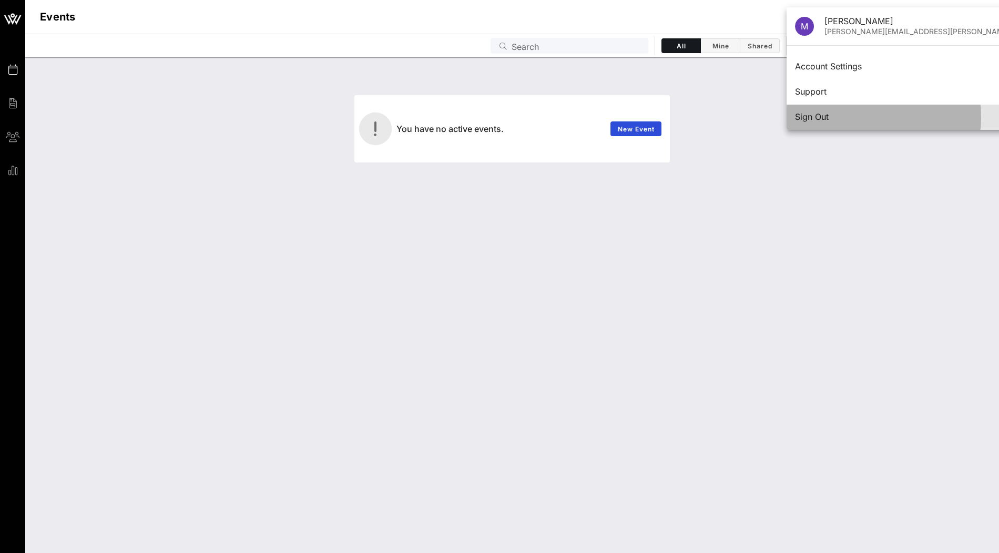
click at [897, 116] on div "Sign Out" at bounding box center [933, 117] width 277 height 10
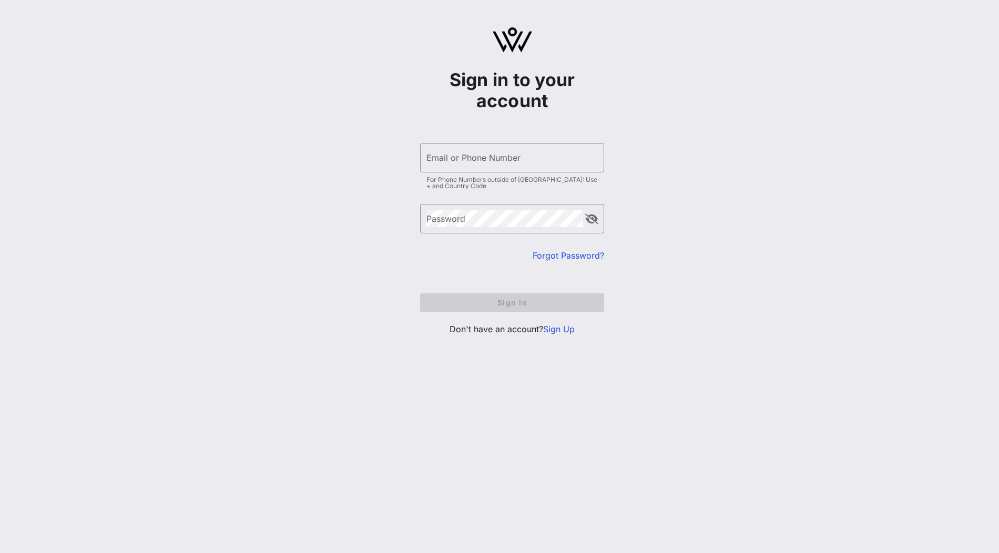
type input "[PERSON_NAME][EMAIL_ADDRESS][DOMAIN_NAME]"
click at [510, 167] on div "Email or Phone Number [PERSON_NAME][EMAIL_ADDRESS][DOMAIN_NAME]" at bounding box center [512, 157] width 171 height 29
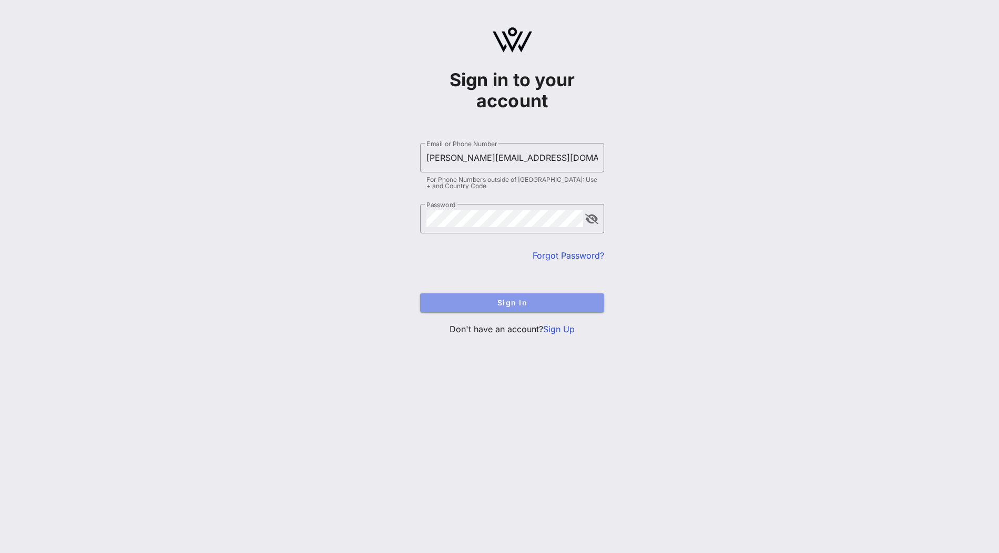
click at [487, 300] on span "Sign In" at bounding box center [512, 302] width 167 height 9
